Goal: Information Seeking & Learning: Find specific fact

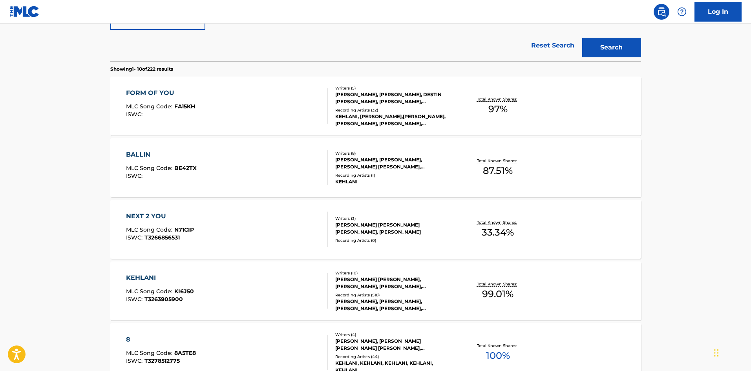
scroll to position [196, 0]
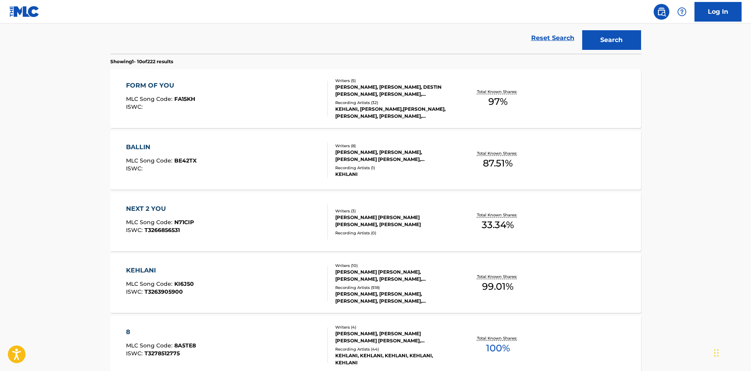
click at [145, 266] on div "KEHLANI" at bounding box center [160, 270] width 68 height 9
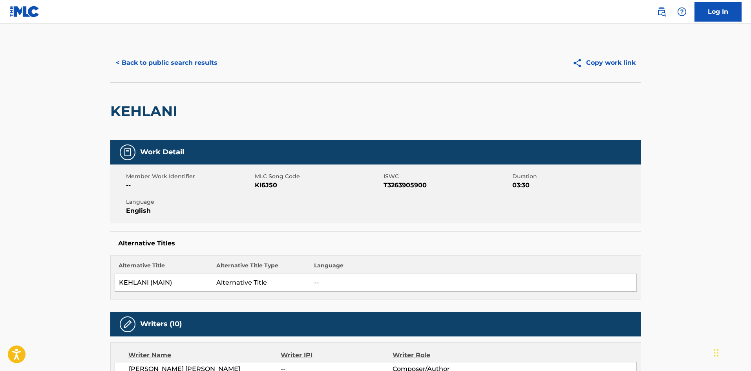
click at [191, 62] on button "< Back to public search results" at bounding box center [166, 63] width 113 height 20
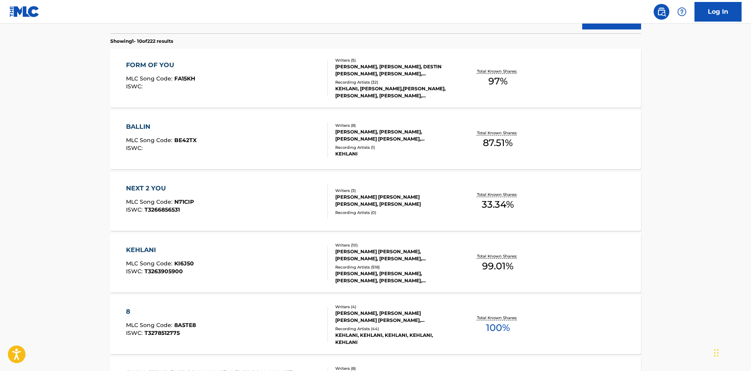
click at [141, 250] on div "KEHLANI" at bounding box center [160, 249] width 68 height 9
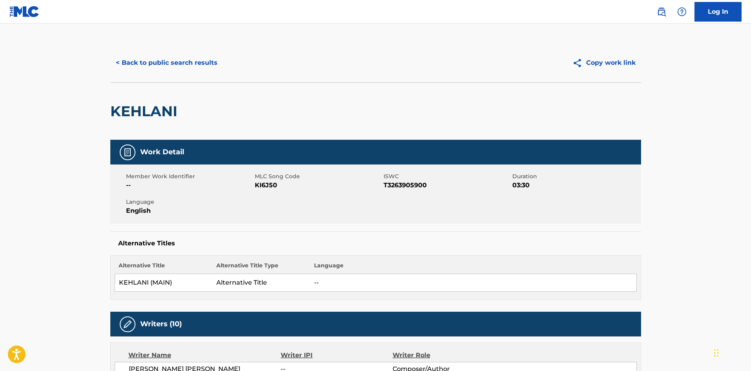
click at [135, 60] on button "< Back to public search results" at bounding box center [166, 63] width 113 height 20
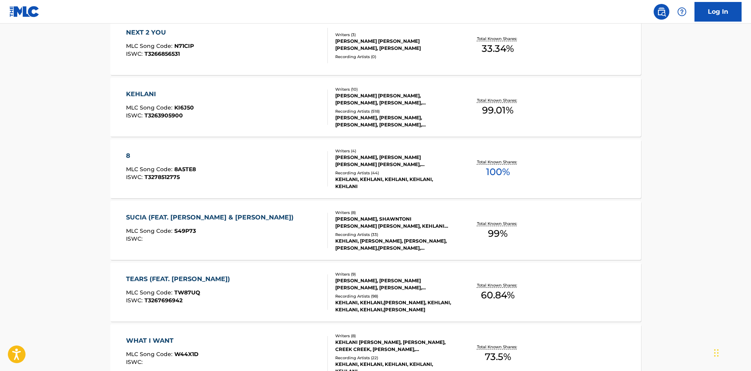
scroll to position [394, 0]
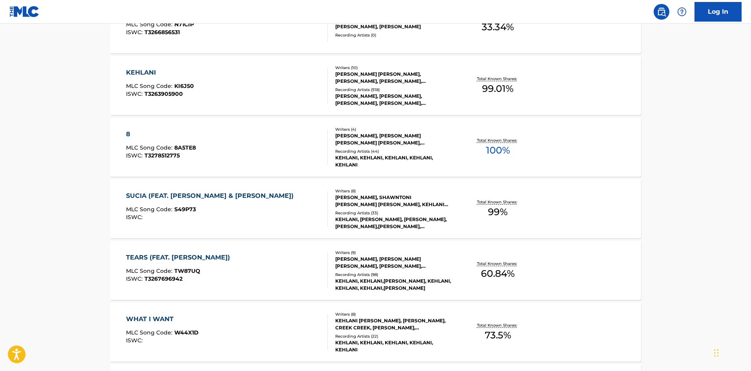
click at [175, 194] on div "SUCIA (FEAT. [PERSON_NAME] & [PERSON_NAME])" at bounding box center [211, 195] width 171 height 9
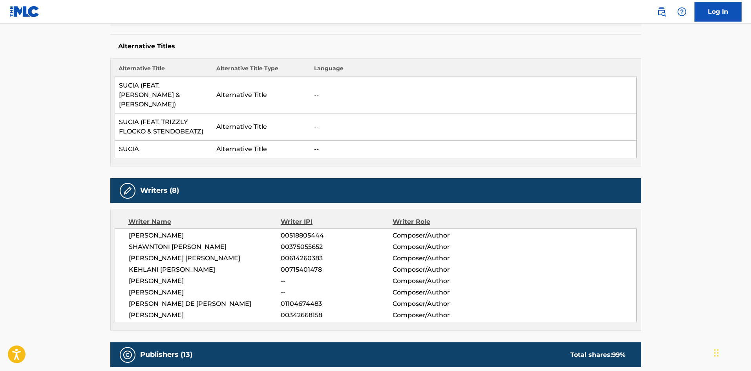
scroll to position [275, 0]
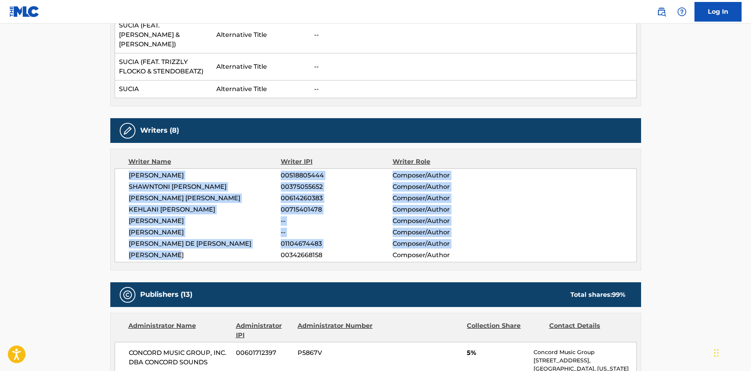
drag, startPoint x: 175, startPoint y: 240, endPoint x: 92, endPoint y: 144, distance: 126.5
copy div "[PERSON_NAME] CAMPER 00518805444 Composer/Author [PERSON_NAME] 00375055652 Comp…"
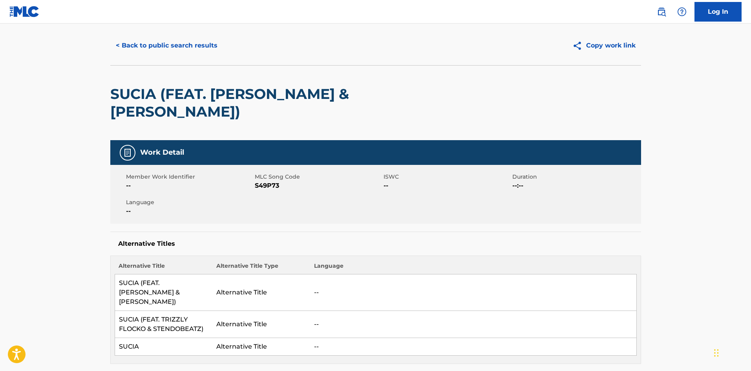
scroll to position [0, 0]
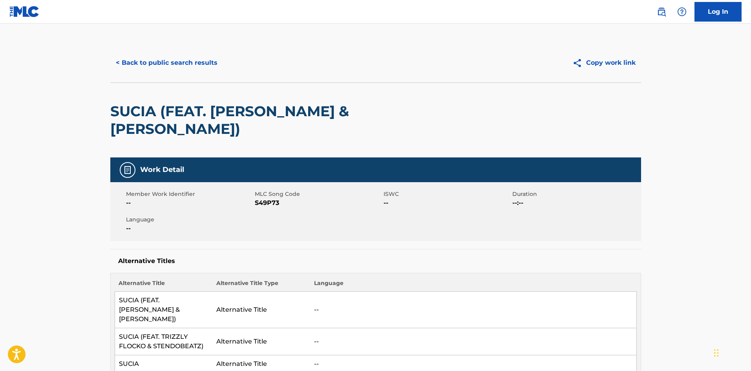
click at [154, 62] on button "< Back to public search results" at bounding box center [166, 63] width 113 height 20
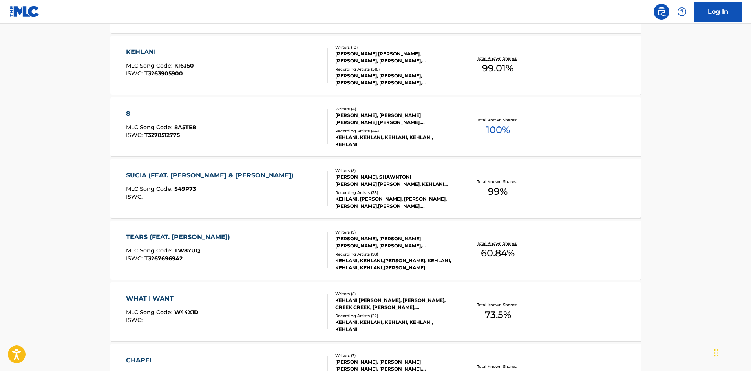
scroll to position [454, 0]
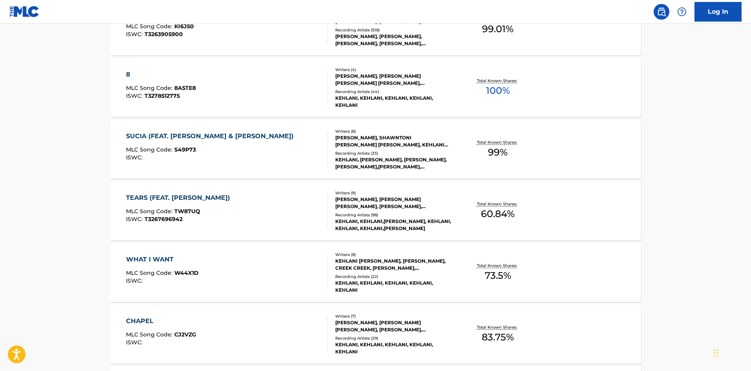
click at [155, 200] on div "TEARS (FEAT. [PERSON_NAME])" at bounding box center [180, 197] width 108 height 9
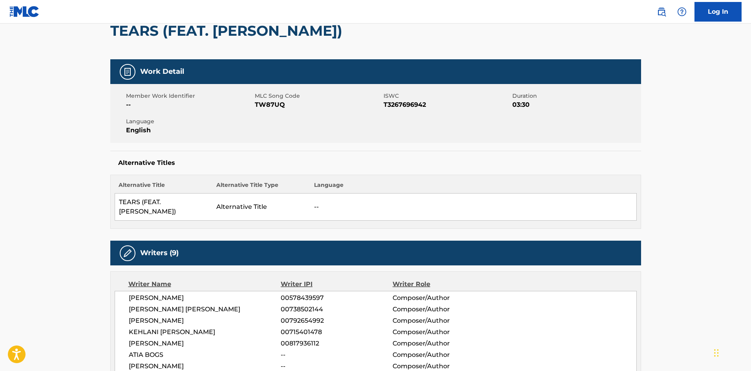
scroll to position [157, 0]
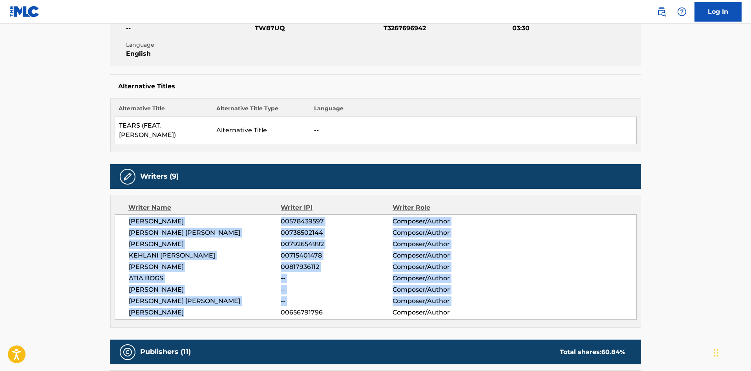
drag, startPoint x: 185, startPoint y: 302, endPoint x: 118, endPoint y: 215, distance: 110.3
click at [118, 215] on div "[PERSON_NAME] 00578439597 Composer/Author [PERSON_NAME] [PERSON_NAME] 007385021…" at bounding box center [376, 266] width 522 height 105
copy div "[PERSON_NAME] 00578439597 Composer/Author [PERSON_NAME] [PERSON_NAME] 007385021…"
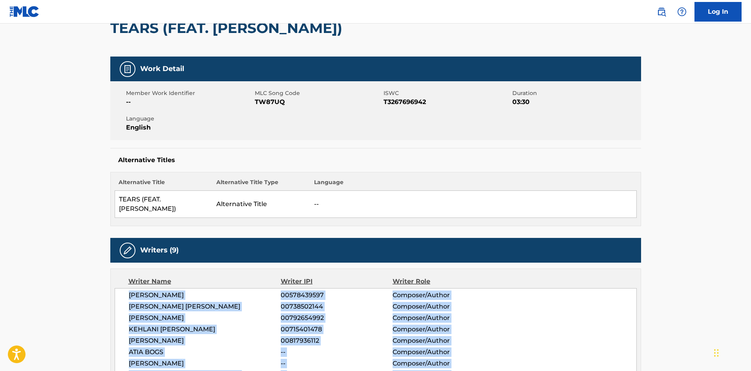
scroll to position [0, 0]
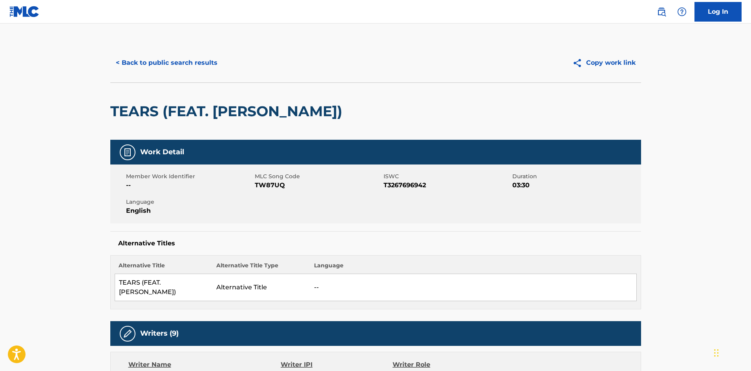
click at [146, 65] on button "< Back to public search results" at bounding box center [166, 63] width 113 height 20
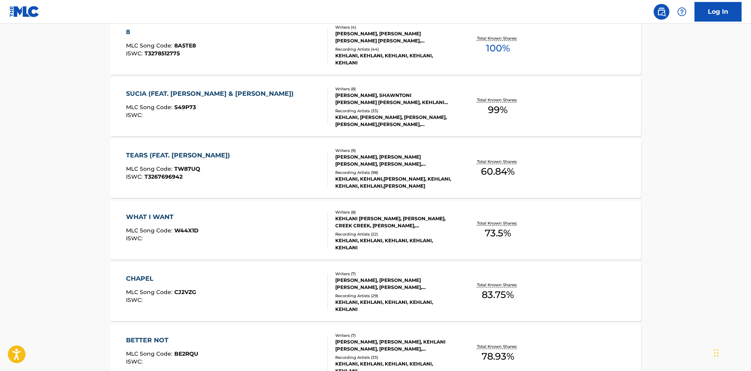
scroll to position [513, 0]
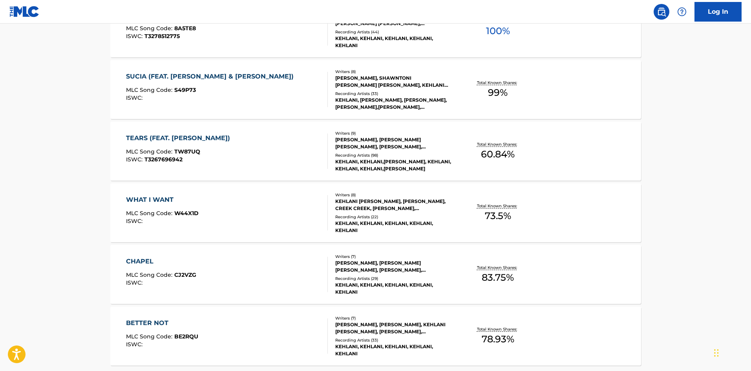
click at [144, 197] on div "WHAT I WANT" at bounding box center [162, 199] width 73 height 9
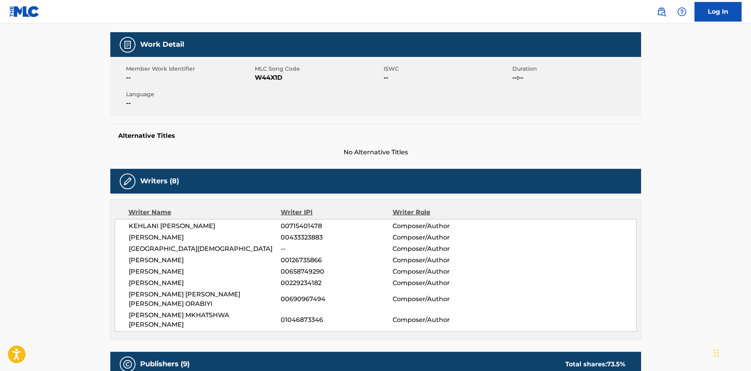
scroll to position [157, 0]
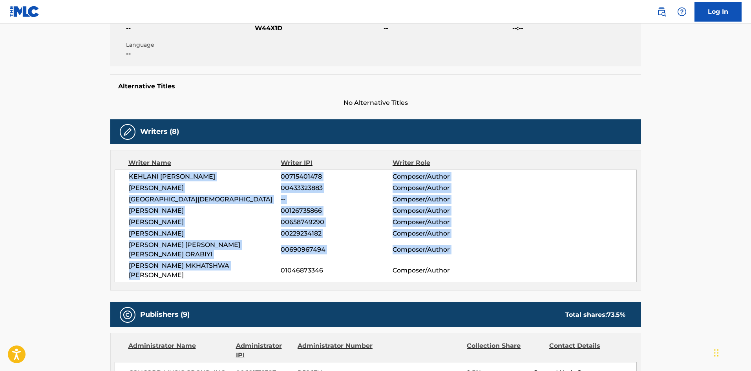
drag, startPoint x: 248, startPoint y: 266, endPoint x: 148, endPoint y: 186, distance: 128.2
click at [126, 178] on div "[PERSON_NAME] 00715401478 Composer/Author [PERSON_NAME] 00433323883 Composer/Au…" at bounding box center [376, 225] width 522 height 113
copy div "[PERSON_NAME] 00715401478 Composer/Author [PERSON_NAME] 00433323883 Composer/Au…"
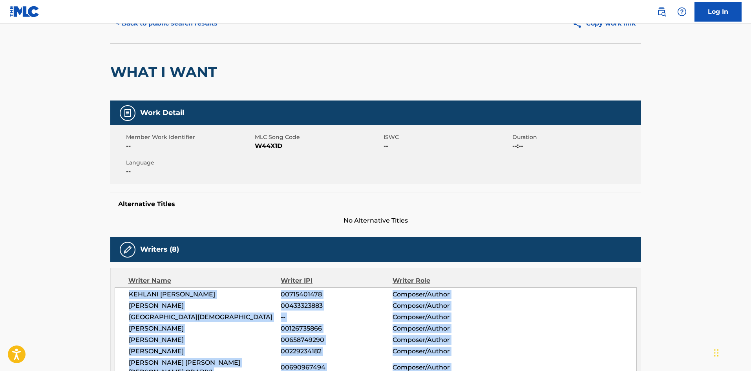
click at [148, 25] on button "< Back to public search results" at bounding box center [166, 24] width 113 height 20
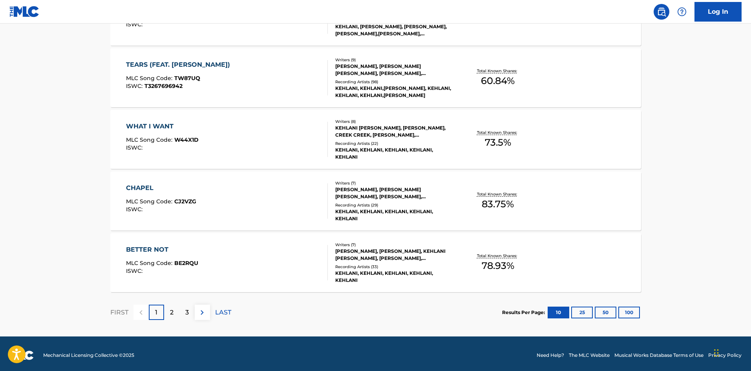
scroll to position [590, 0]
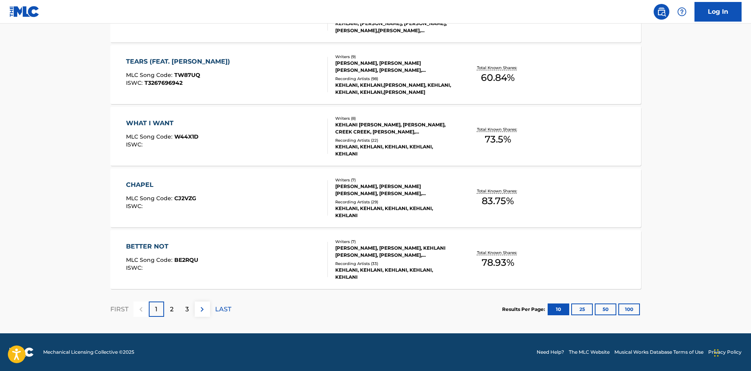
click at [138, 186] on div "CHAPEL" at bounding box center [161, 184] width 70 height 9
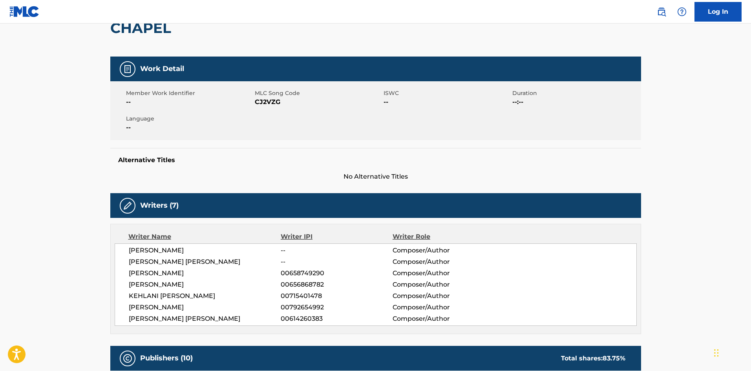
scroll to position [157, 0]
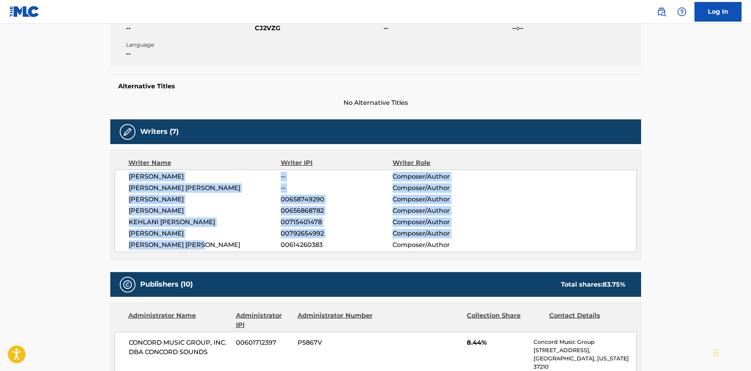
drag, startPoint x: 210, startPoint y: 243, endPoint x: 129, endPoint y: 172, distance: 107.6
click at [129, 172] on div "[PERSON_NAME] -- Composer/Author [PERSON_NAME] [PERSON_NAME] -- Composer/Author…" at bounding box center [376, 210] width 522 height 82
copy div "[PERSON_NAME] -- Composer/Author [PERSON_NAME] [PERSON_NAME] -- Composer/Author…"
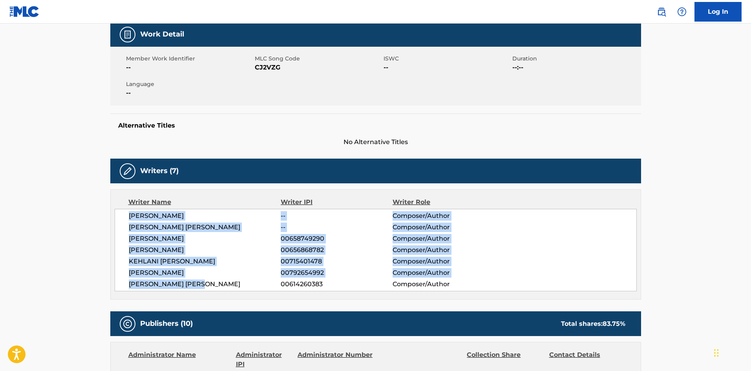
scroll to position [0, 0]
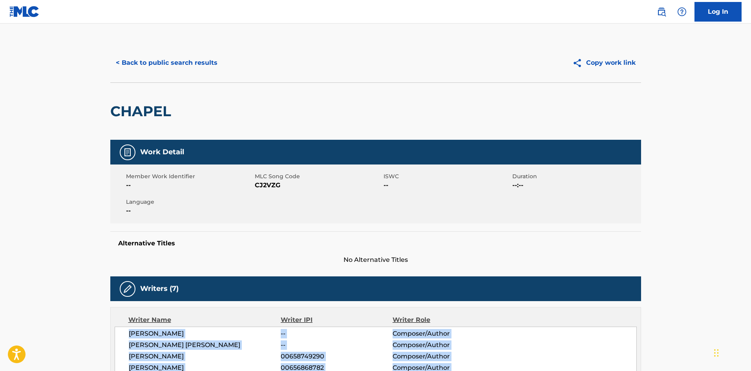
click at [162, 59] on button "< Back to public search results" at bounding box center [166, 63] width 113 height 20
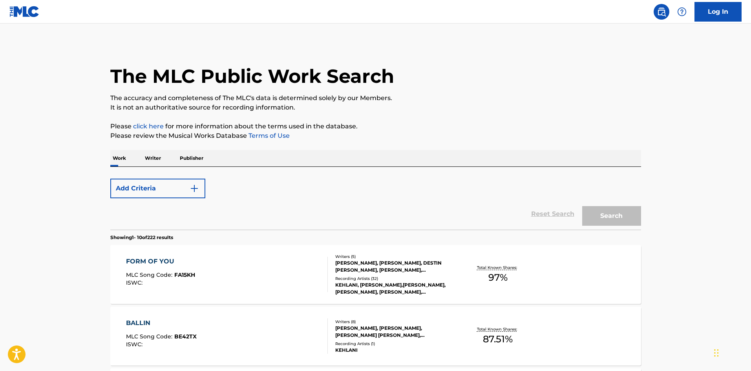
scroll to position [590, 0]
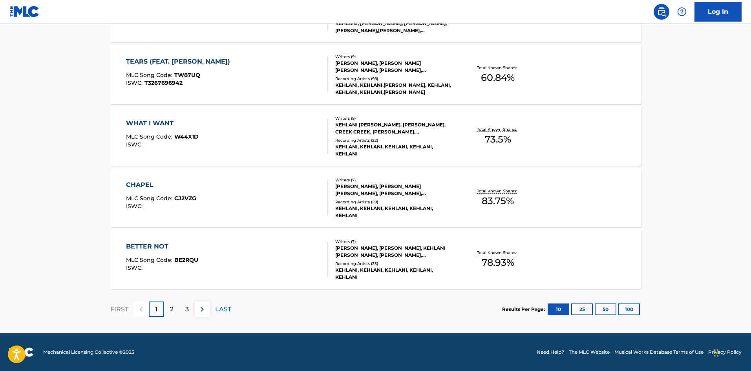
click at [157, 242] on div "BETTER NOT" at bounding box center [162, 246] width 72 height 9
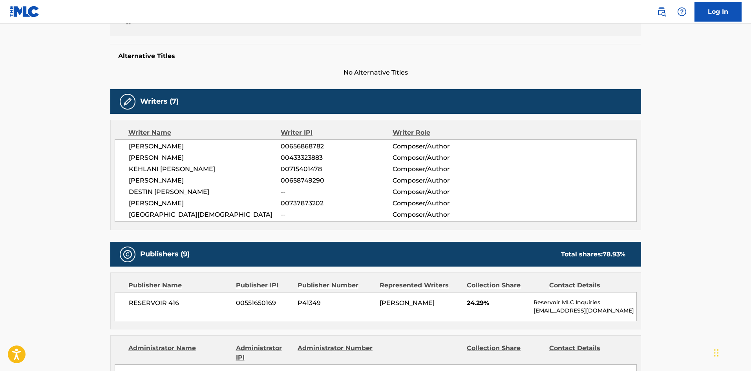
scroll to position [196, 0]
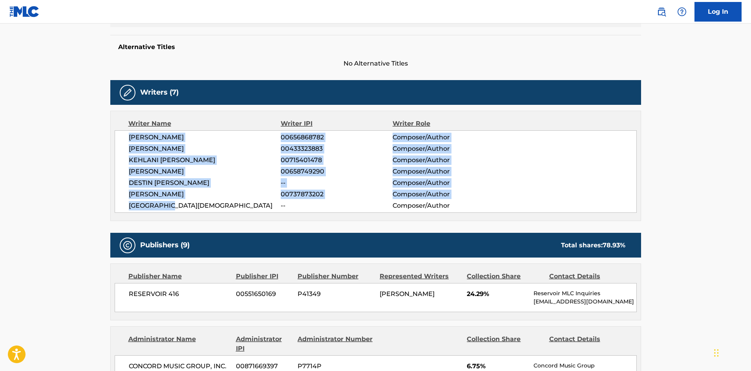
drag, startPoint x: 179, startPoint y: 204, endPoint x: 142, endPoint y: 151, distance: 64.6
click at [120, 137] on div "[PERSON_NAME] 00656868782 Composer/Author [PERSON_NAME] 00433323883 Composer/Au…" at bounding box center [376, 171] width 522 height 82
copy div "[PERSON_NAME] 00656868782 Composer/Author [PERSON_NAME] 00433323883 Composer/Au…"
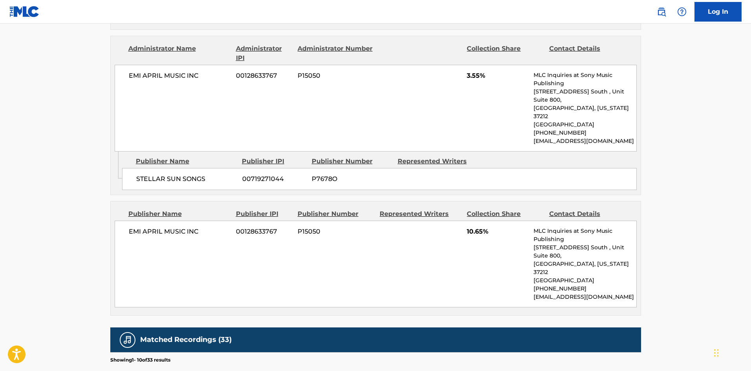
scroll to position [1295, 0]
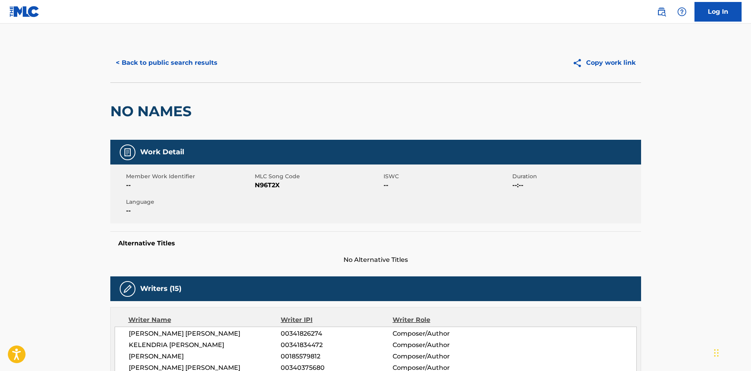
click at [159, 66] on button "< Back to public search results" at bounding box center [166, 63] width 113 height 20
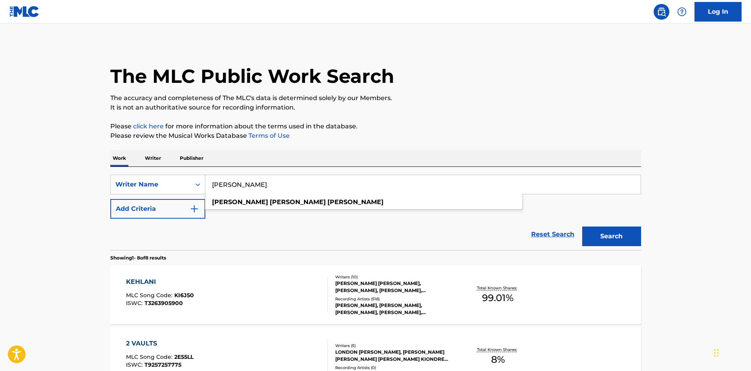
drag, startPoint x: 308, startPoint y: 183, endPoint x: 245, endPoint y: 178, distance: 62.6
click at [160, 175] on div "SearchWithCriteria3f5209e3-13e1-4fb0-bce7-3b981e991c3c Writer Name KENDALL ROAR…" at bounding box center [375, 185] width 530 height 20
paste input "[PERSON_NAME] [PERSON_NAME]"
type input "[PERSON_NAME] [PERSON_NAME]"
click at [608, 238] on button "Search" at bounding box center [611, 236] width 59 height 20
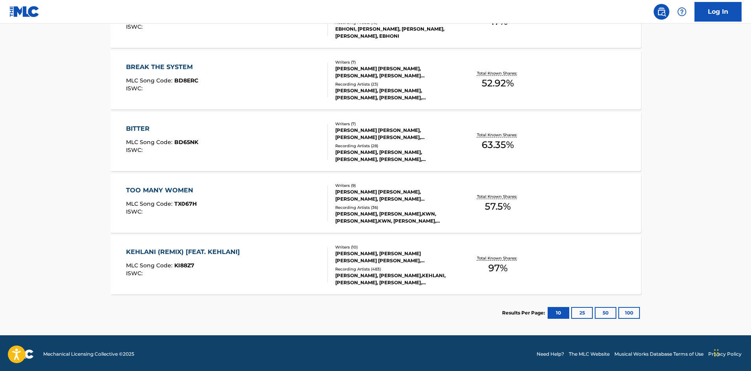
scroll to position [401, 0]
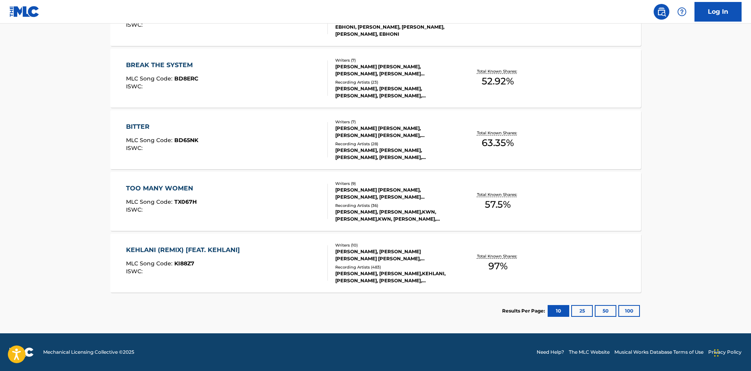
click at [576, 310] on button "25" at bounding box center [582, 311] width 22 height 12
click at [627, 313] on button "100" at bounding box center [629, 311] width 22 height 12
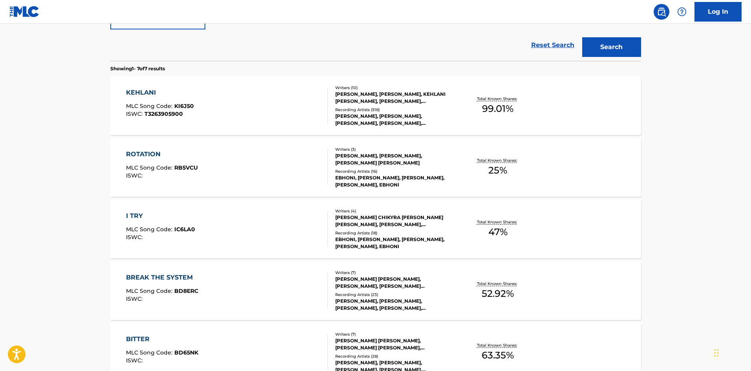
scroll to position [235, 0]
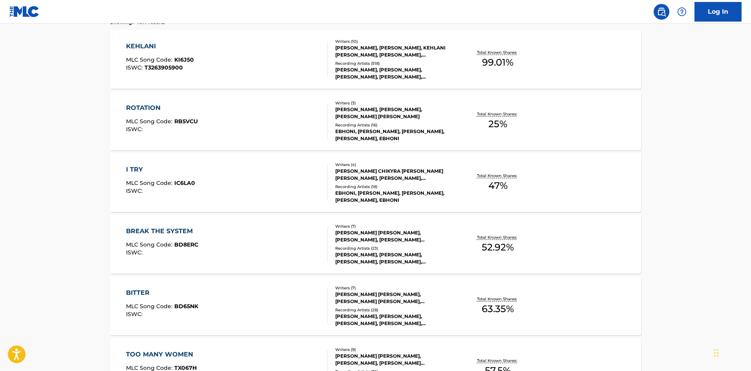
click at [138, 169] on div "I TRY" at bounding box center [160, 169] width 69 height 9
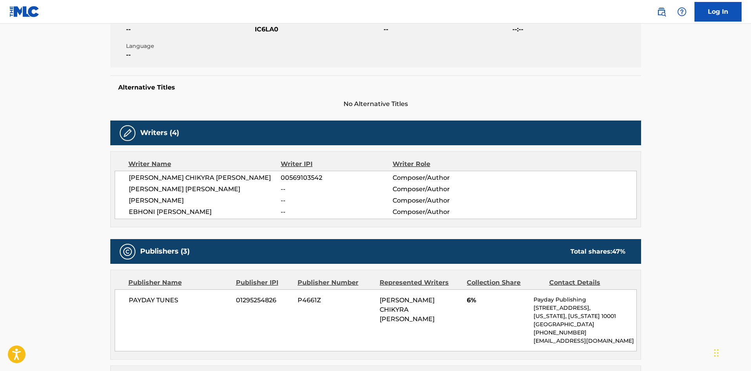
scroll to position [157, 0]
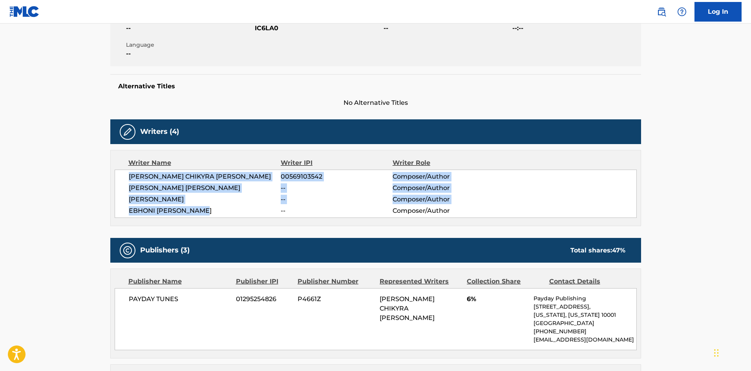
drag, startPoint x: 227, startPoint y: 211, endPoint x: 120, endPoint y: 180, distance: 111.1
click at [120, 180] on div "BRITTANY CHIKYRA BARBER 00569103542 Composer/Author AARON LLOYD ANTHONY WATKINS…" at bounding box center [376, 193] width 522 height 48
copy div "BRITTANY CHIKYRA BARBER 00569103542 Composer/Author AARON LLOYD ANTHONY WATKINS…"
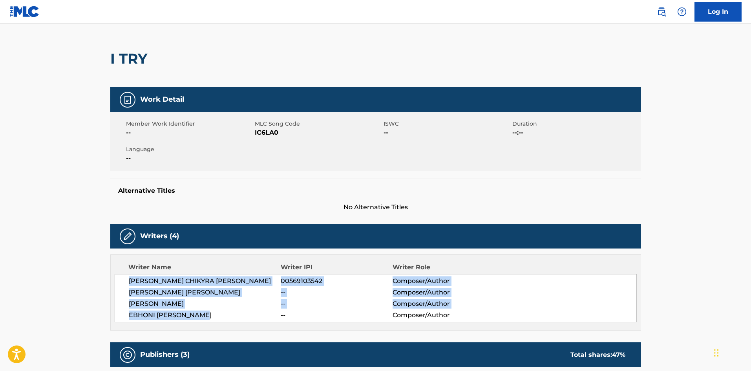
scroll to position [156, 0]
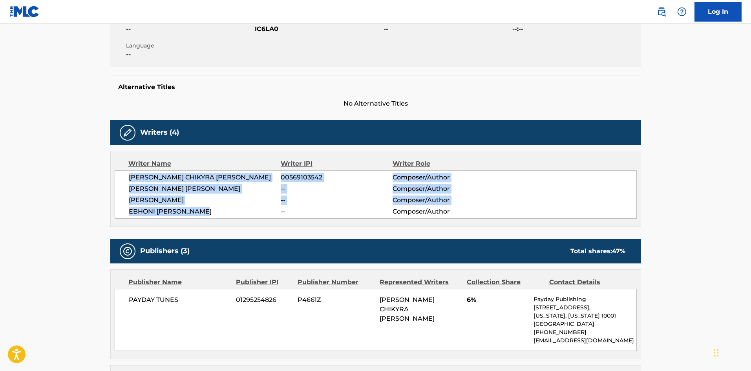
click at [225, 212] on span "EBHONI CATO-O'GARRO" at bounding box center [205, 211] width 152 height 9
drag, startPoint x: 215, startPoint y: 213, endPoint x: 126, endPoint y: 180, distance: 95.0
click at [126, 180] on div "BRITTANY CHIKYRA BARBER 00569103542 Composer/Author AARON LLOYD ANTHONY WATKINS…" at bounding box center [376, 194] width 522 height 48
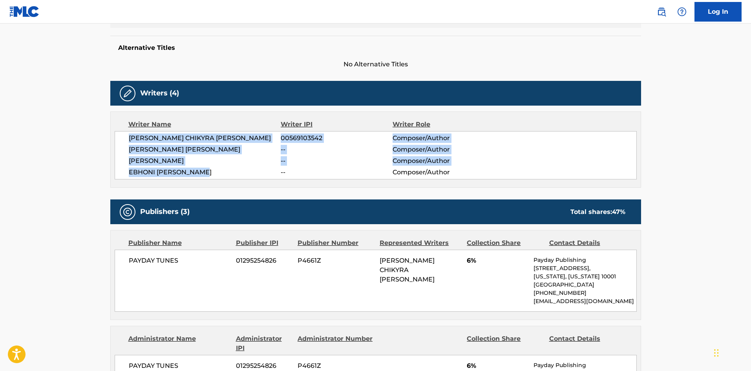
click at [215, 171] on span "EBHONI CATO-O'GARRO" at bounding box center [205, 172] width 152 height 9
drag, startPoint x: 214, startPoint y: 173, endPoint x: 130, endPoint y: 139, distance: 90.0
click at [130, 139] on div "BRITTANY CHIKYRA BARBER 00569103542 Composer/Author AARON LLOYD ANTHONY WATKINS…" at bounding box center [376, 155] width 522 height 48
click at [208, 175] on span "EBHONI CATO-O'GARRO" at bounding box center [205, 172] width 152 height 9
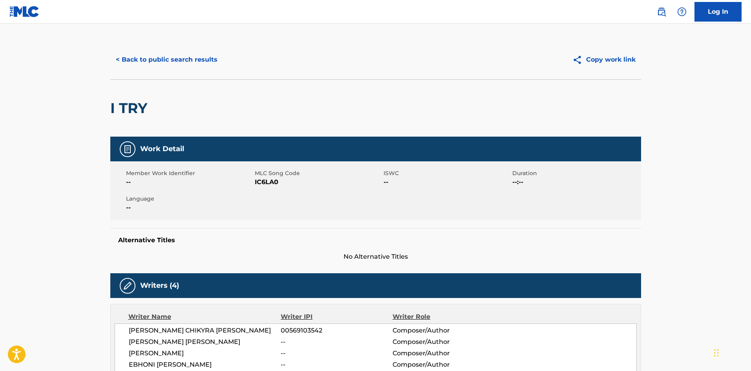
scroll to position [0, 0]
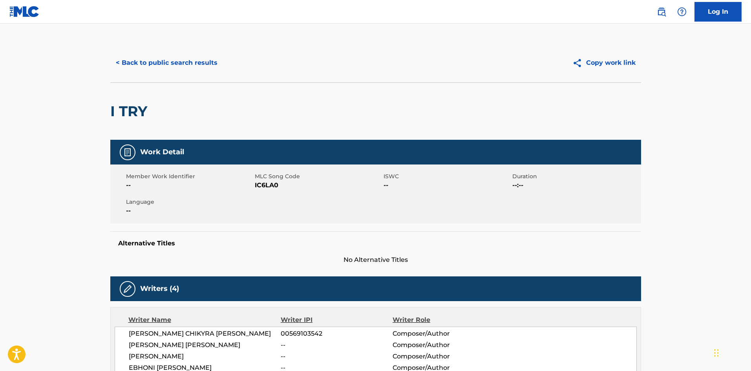
click at [153, 59] on button "< Back to public search results" at bounding box center [166, 63] width 113 height 20
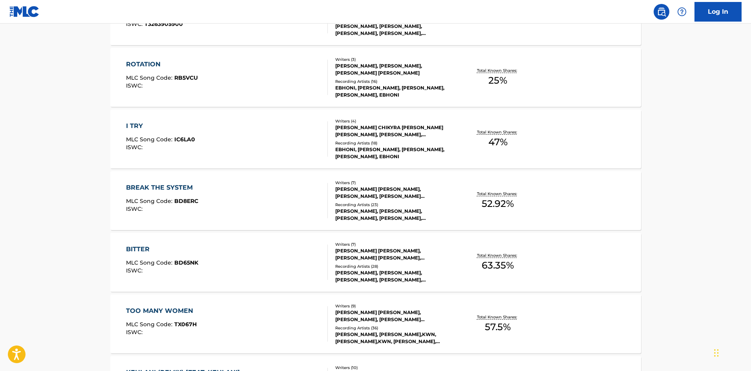
scroll to position [295, 0]
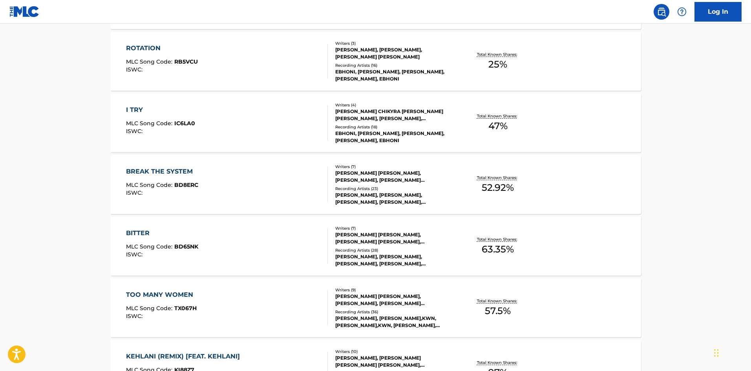
click at [139, 164] on div "BREAK THE SYSTEM MLC Song Code : BD8ERC ISWC : Writers ( 7 ) AARON LLOYD ANTHON…" at bounding box center [375, 184] width 530 height 59
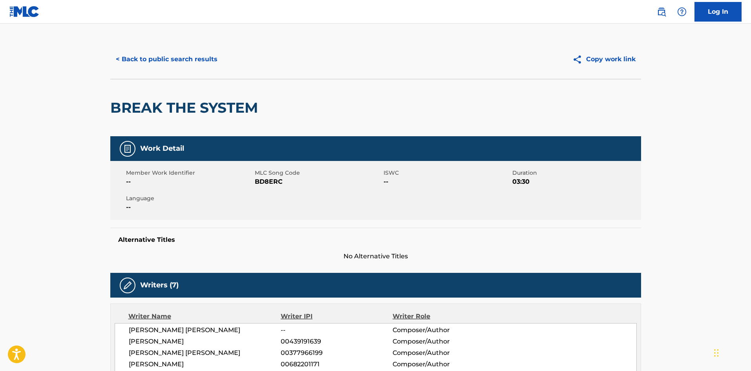
scroll to position [78, 0]
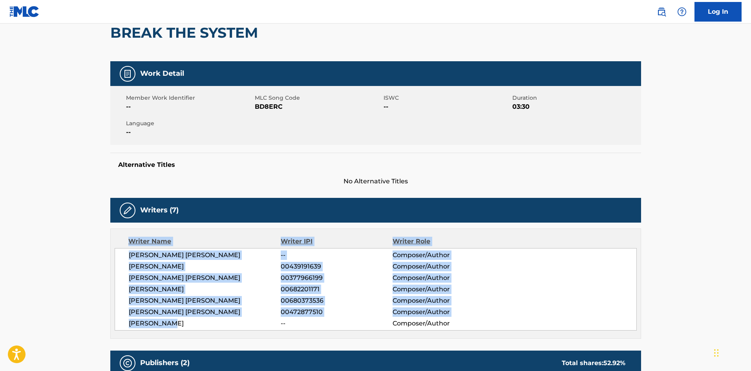
drag, startPoint x: 179, startPoint y: 324, endPoint x: 104, endPoint y: 240, distance: 112.5
copy div "Writer Name Writer IPI Writer Role AARON LLOYD ANTHONY WATKINS -- Composer/Auth…"
drag, startPoint x: 166, startPoint y: 280, endPoint x: 186, endPoint y: 327, distance: 50.5
click at [186, 327] on span "MEL DEBARGE" at bounding box center [205, 323] width 152 height 9
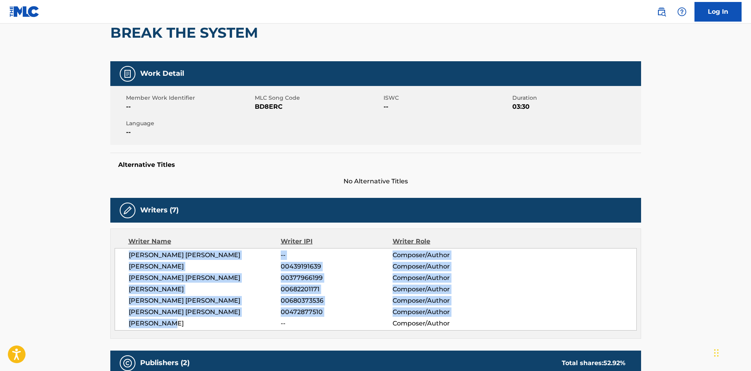
drag, startPoint x: 186, startPoint y: 323, endPoint x: 129, endPoint y: 261, distance: 84.4
click at [123, 260] on div "AARON LLOYD ANTHONY WATKINS -- Composer/Author FLOYD NATHANIEL HILLS 0043919163…" at bounding box center [376, 289] width 522 height 82
copy div "AARON LLOYD ANTHONY WATKINS -- Composer/Author FLOYD NATHANIEL HILLS 0043919163…"
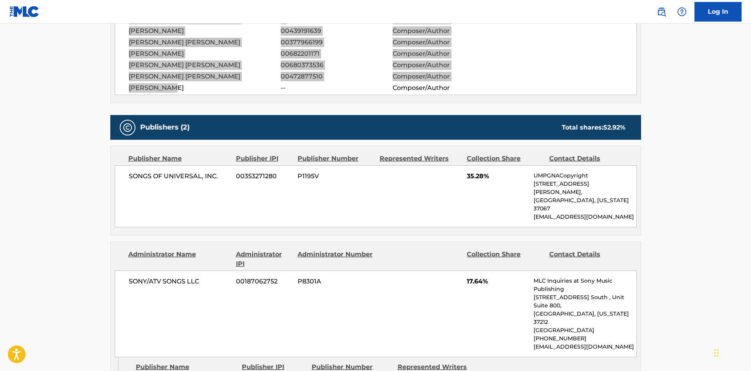
scroll to position [353, 0]
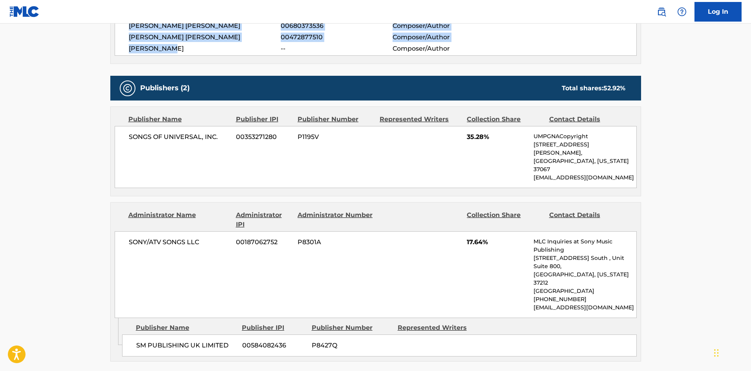
click at [644, 254] on div "< Back to public search results Copy work link BREAK THE SYSTEM Work Detail Mem…" at bounding box center [375, 171] width 549 height 963
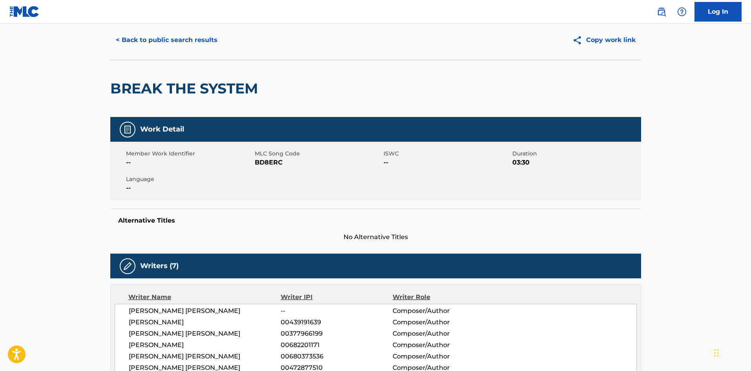
scroll to position [0, 0]
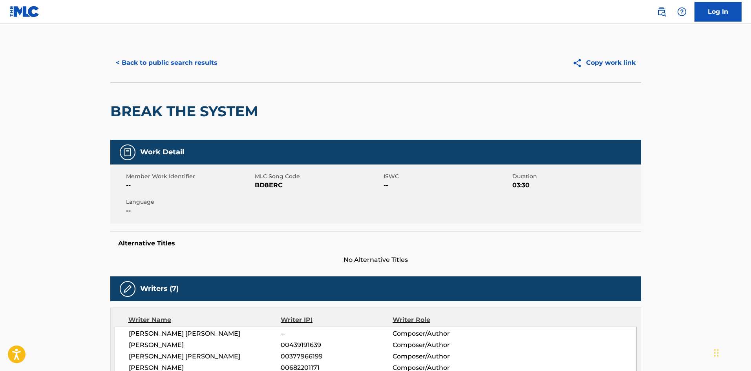
click at [158, 67] on button "< Back to public search results" at bounding box center [166, 63] width 113 height 20
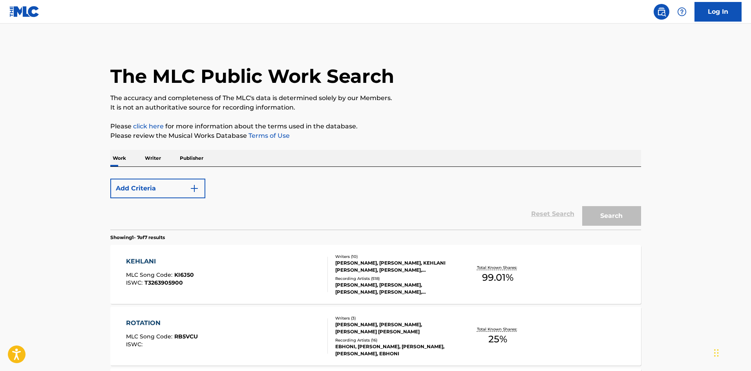
scroll to position [315, 0]
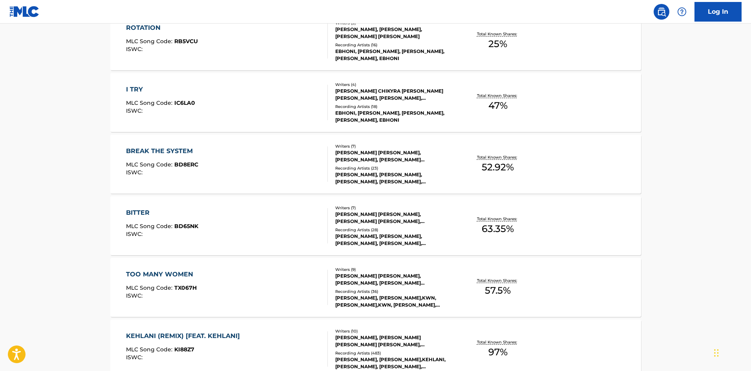
click at [169, 152] on div "BREAK THE SYSTEM" at bounding box center [162, 150] width 72 height 9
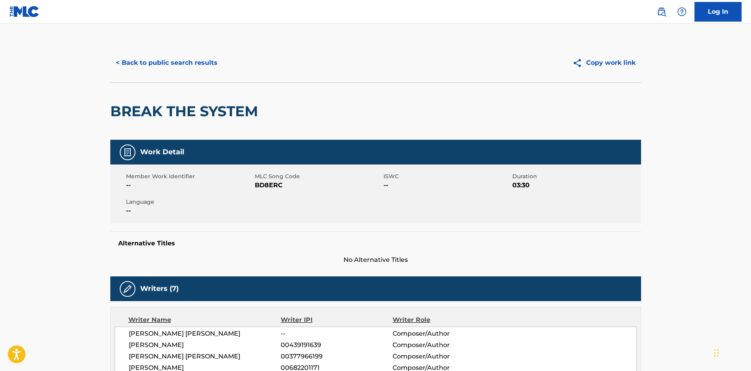
click at [207, 53] on div "< Back to public search results Copy work link" at bounding box center [375, 62] width 530 height 39
click at [206, 62] on button "< Back to public search results" at bounding box center [166, 63] width 113 height 20
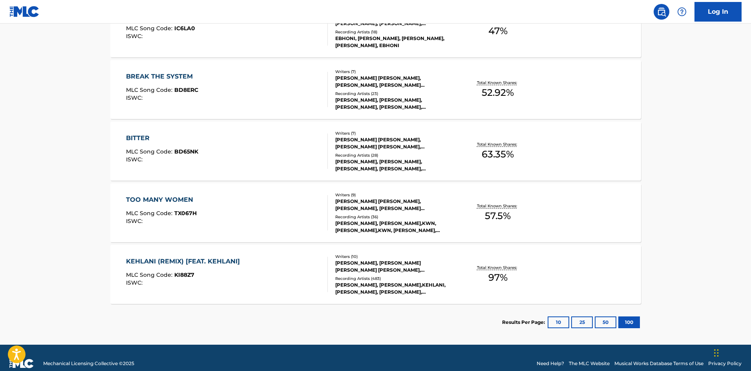
scroll to position [401, 0]
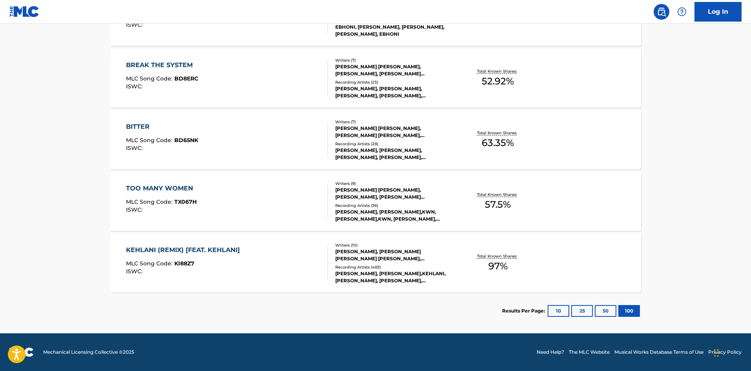
click at [135, 124] on div "BITTER" at bounding box center [162, 126] width 72 height 9
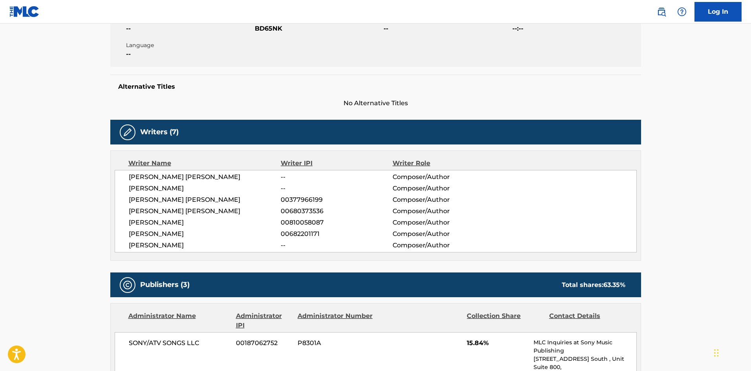
scroll to position [157, 0]
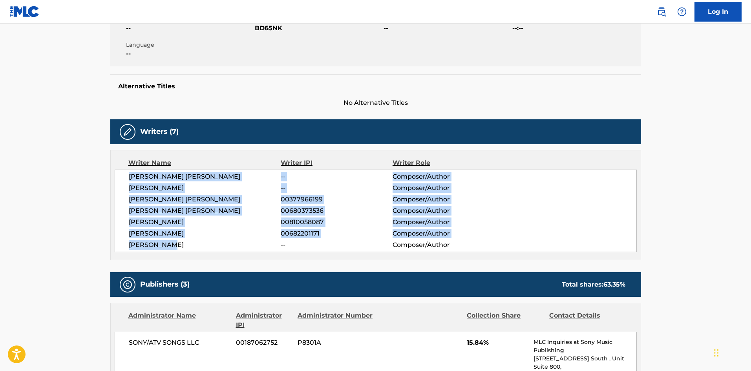
drag, startPoint x: 173, startPoint y: 242, endPoint x: 118, endPoint y: 175, distance: 87.1
click at [118, 175] on div "AARON LLOYD ANTHONY WATKINS -- Composer/Author MINGO -- Composer/Author JORDAN …" at bounding box center [376, 210] width 522 height 82
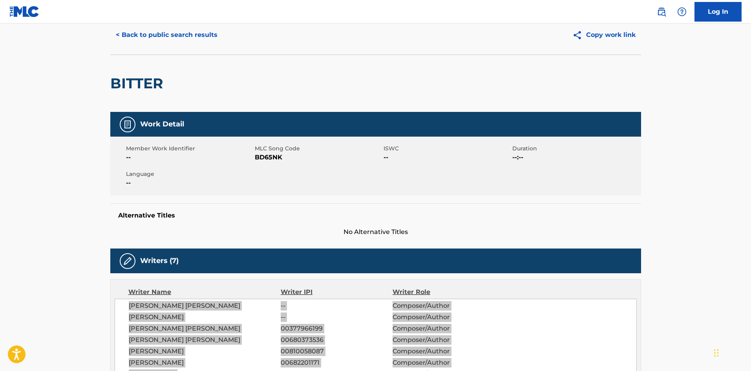
scroll to position [0, 0]
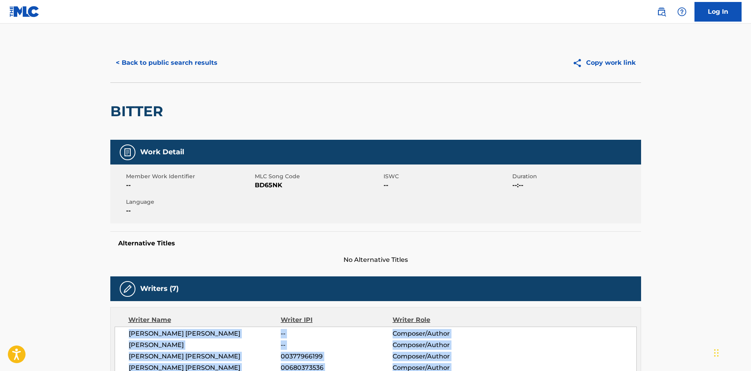
click at [161, 63] on button "< Back to public search results" at bounding box center [166, 63] width 113 height 20
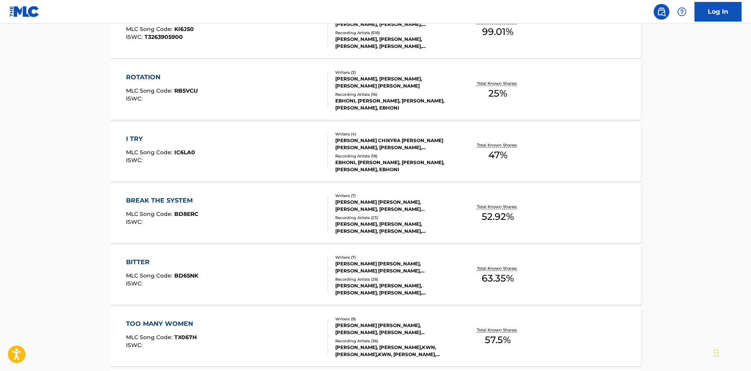
scroll to position [244, 0]
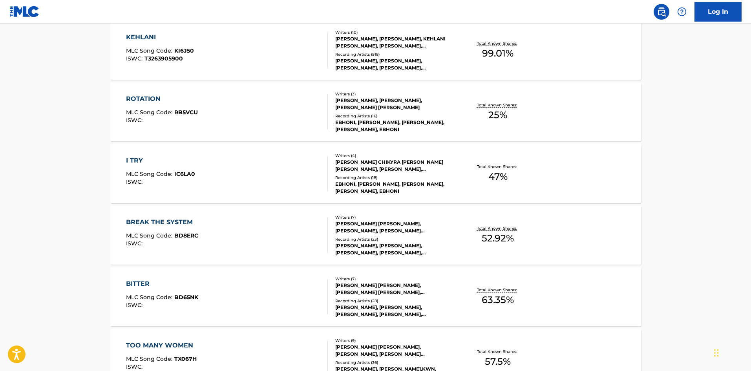
click at [145, 99] on div "ROTATION" at bounding box center [162, 98] width 72 height 9
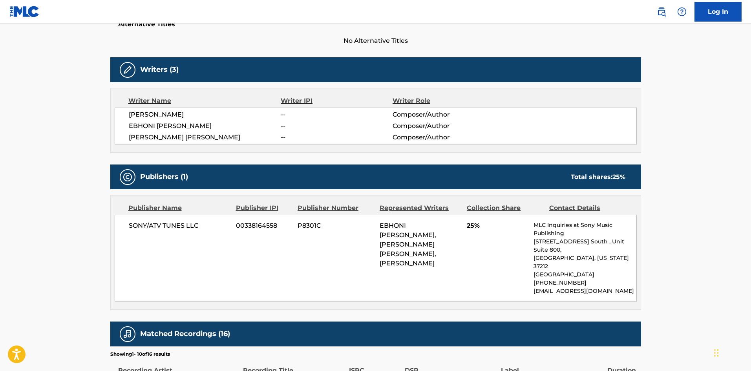
scroll to position [275, 0]
